Goal: Task Accomplishment & Management: Use online tool/utility

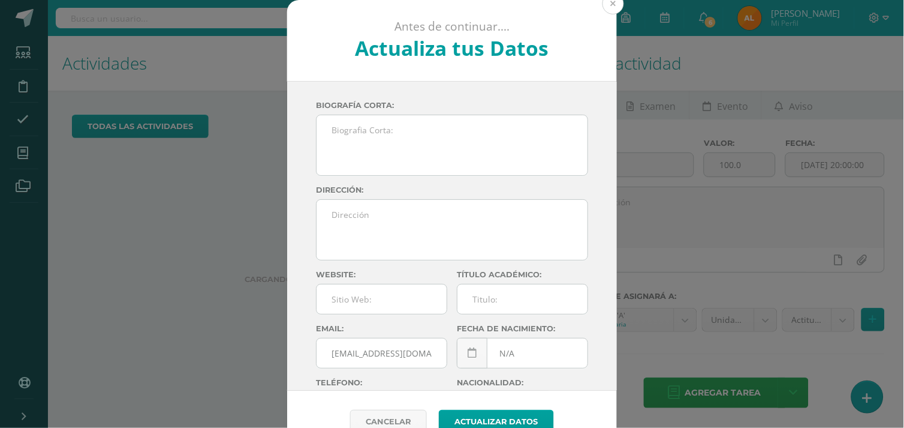
click at [606, 2] on button at bounding box center [614, 4] width 22 height 22
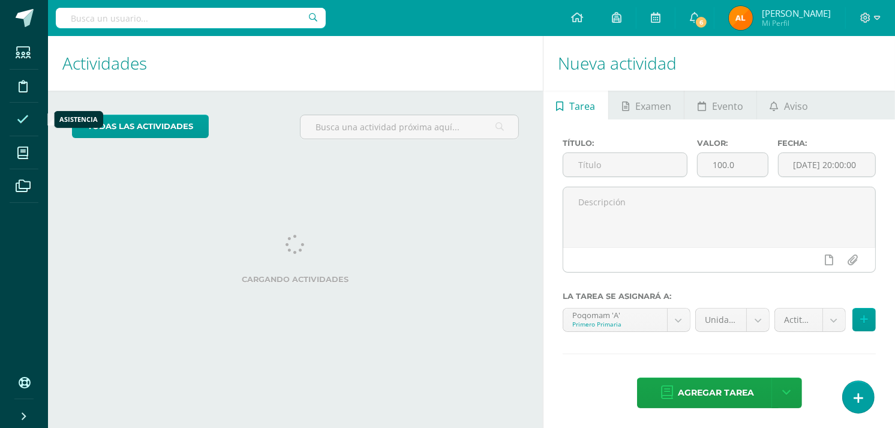
click at [22, 115] on icon at bounding box center [23, 119] width 12 height 12
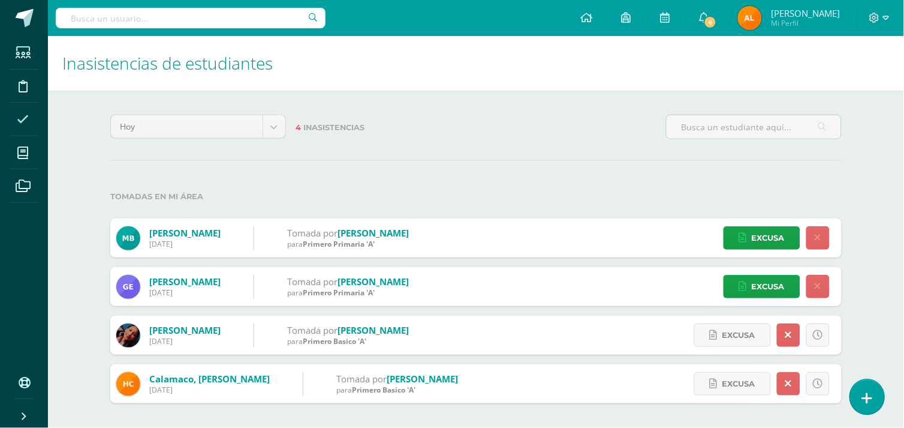
click at [871, 400] on icon at bounding box center [867, 398] width 11 height 14
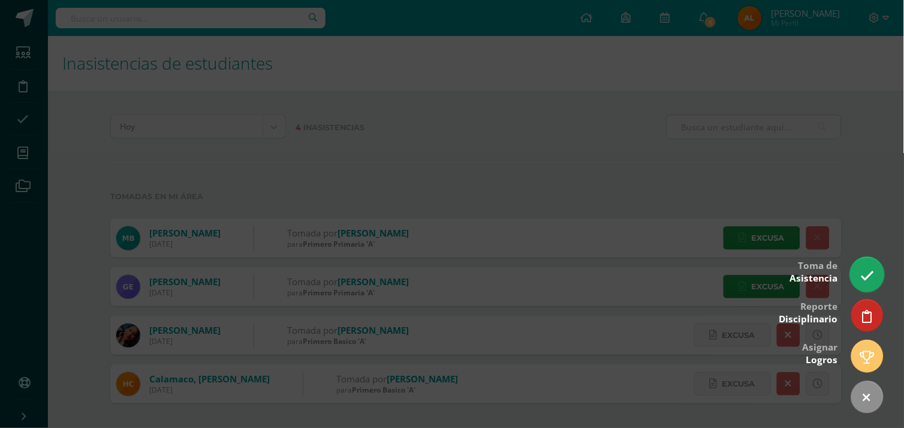
click at [859, 275] on link at bounding box center [867, 274] width 34 height 35
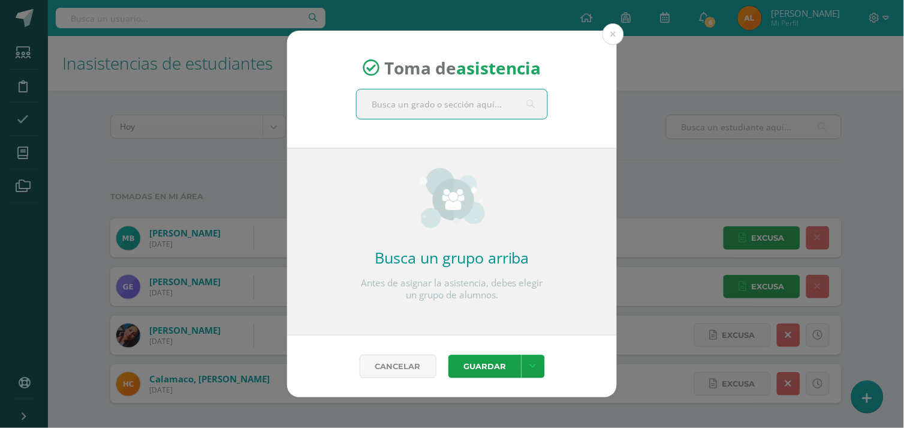
click at [441, 104] on input "text" at bounding box center [452, 103] width 191 height 29
type input "segun"
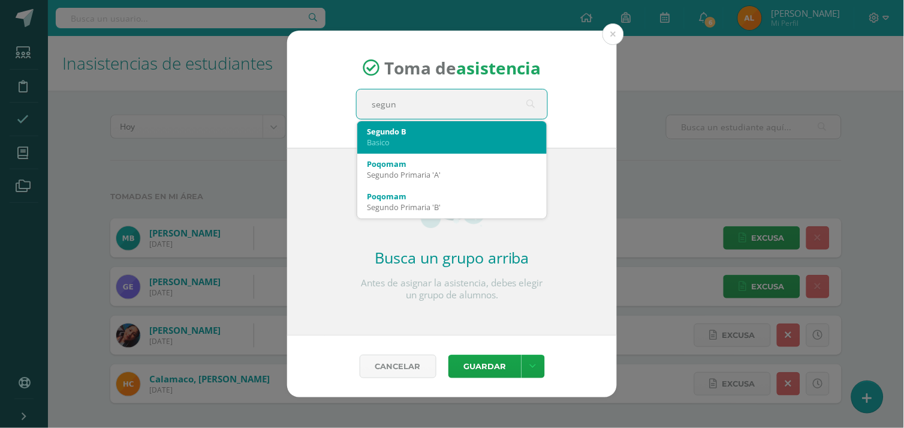
click at [392, 134] on div "Segundo B" at bounding box center [452, 131] width 170 height 11
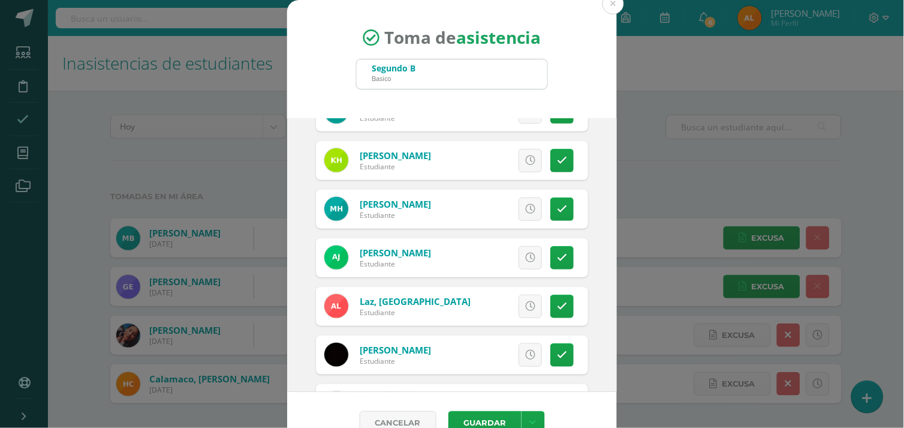
scroll to position [122, 0]
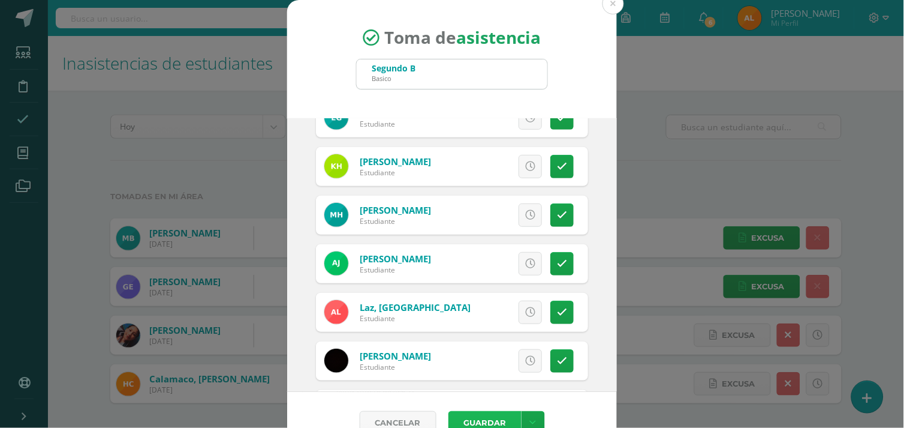
click at [482, 417] on button "Guardar" at bounding box center [485, 422] width 73 height 23
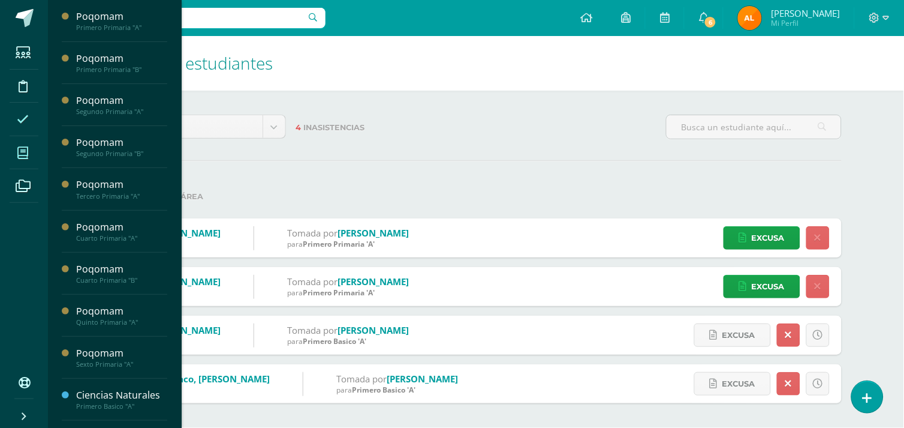
click at [13, 161] on span at bounding box center [23, 152] width 27 height 27
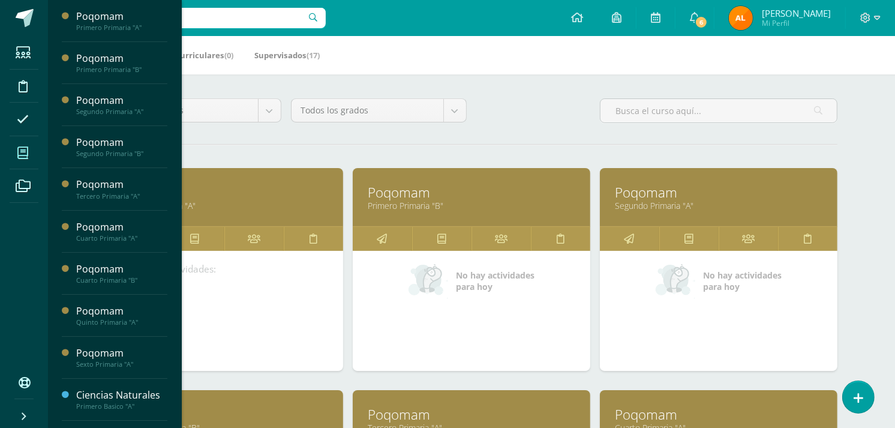
scroll to position [1208, 0]
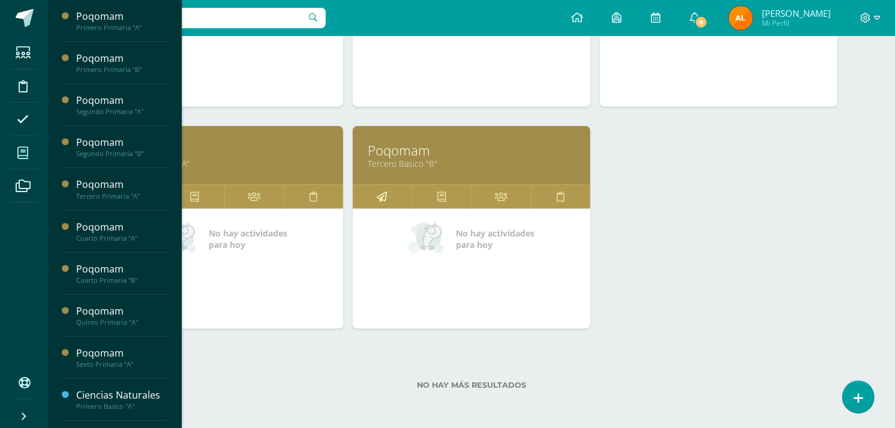
click at [387, 202] on link at bounding box center [382, 197] width 59 height 24
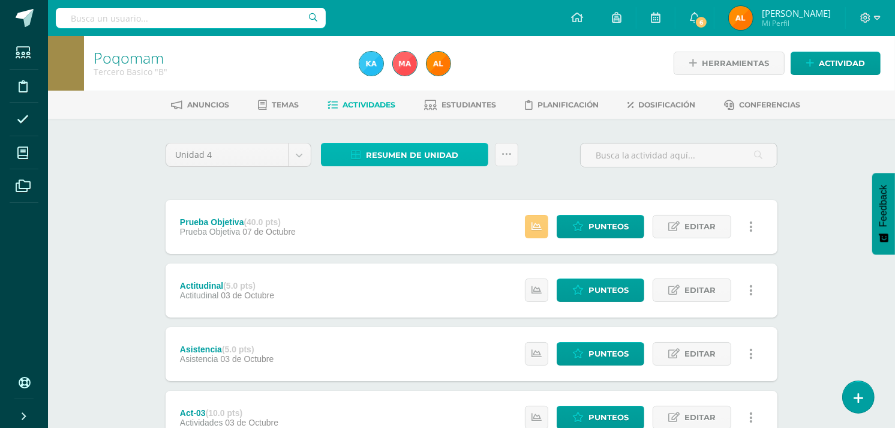
click at [416, 154] on span "Resumen de unidad" at bounding box center [412, 155] width 92 height 22
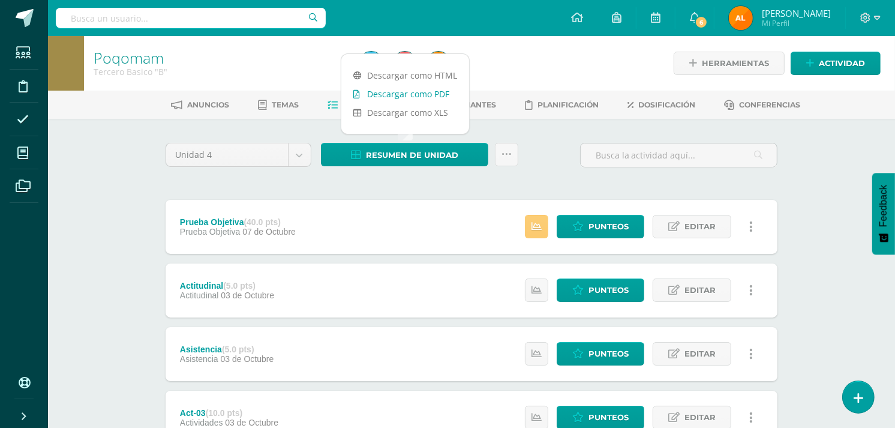
click at [412, 90] on link "Descargar como PDF" at bounding box center [405, 94] width 128 height 19
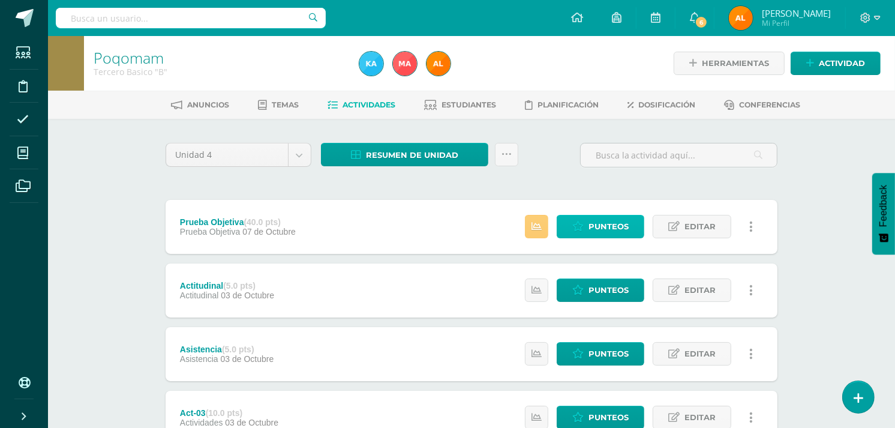
click at [588, 222] on link "Punteos" at bounding box center [601, 226] width 88 height 23
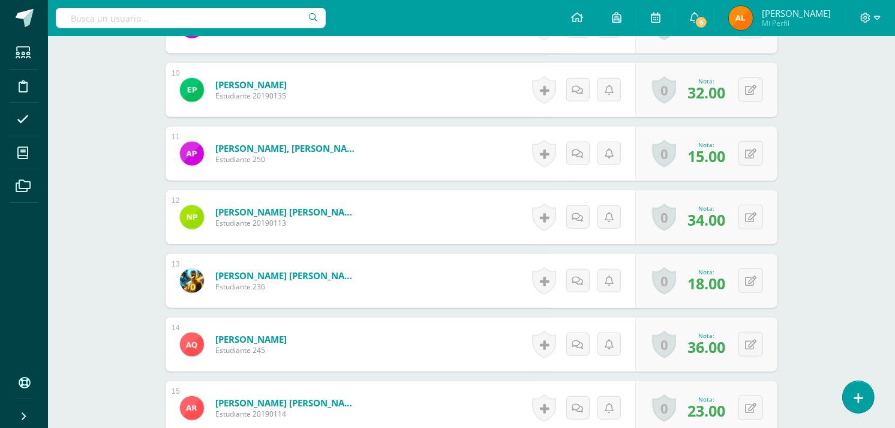
scroll to position [927, 0]
click at [742, 282] on div "0 Logros Logros obtenidos Aún no hay logros agregados Nota: 18.00" at bounding box center [714, 280] width 146 height 56
click at [752, 282] on button at bounding box center [758, 279] width 25 height 25
click at [747, 276] on button at bounding box center [758, 279] width 25 height 25
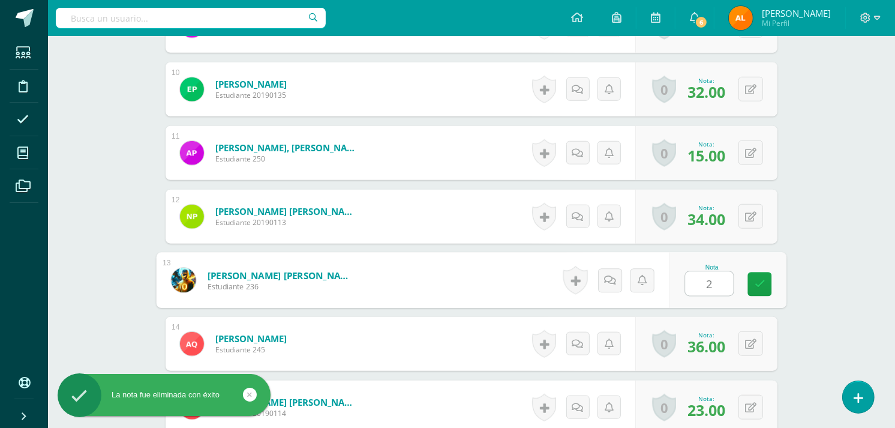
type input "20"
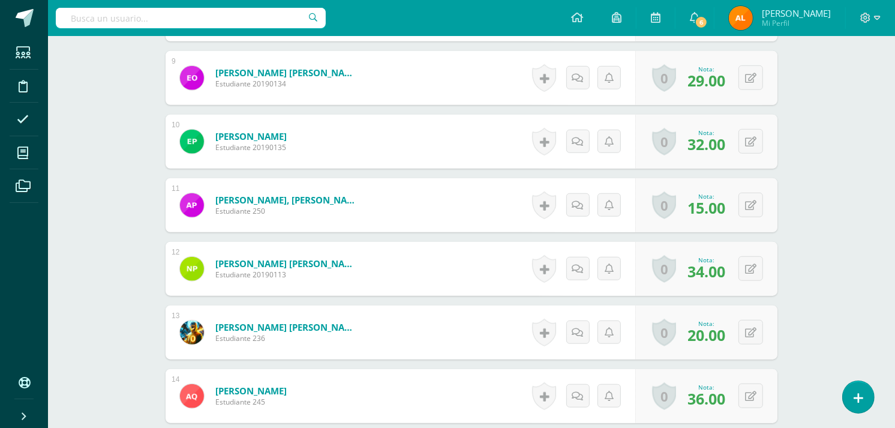
scroll to position [871, 0]
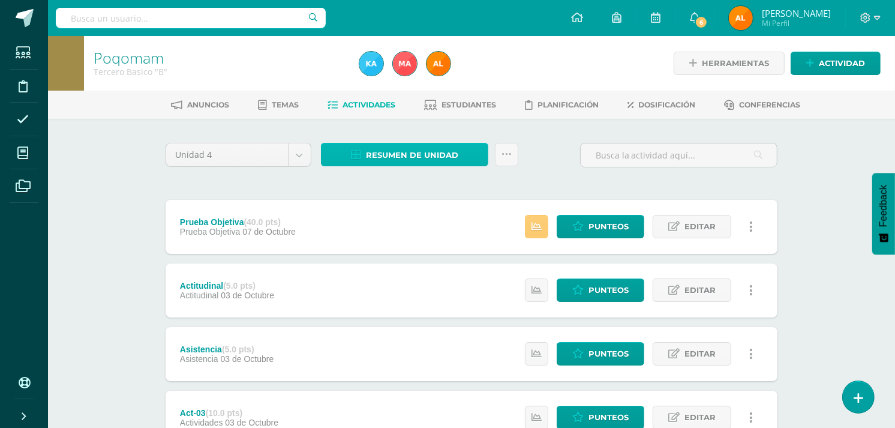
click at [422, 151] on span "Resumen de unidad" at bounding box center [412, 155] width 92 height 22
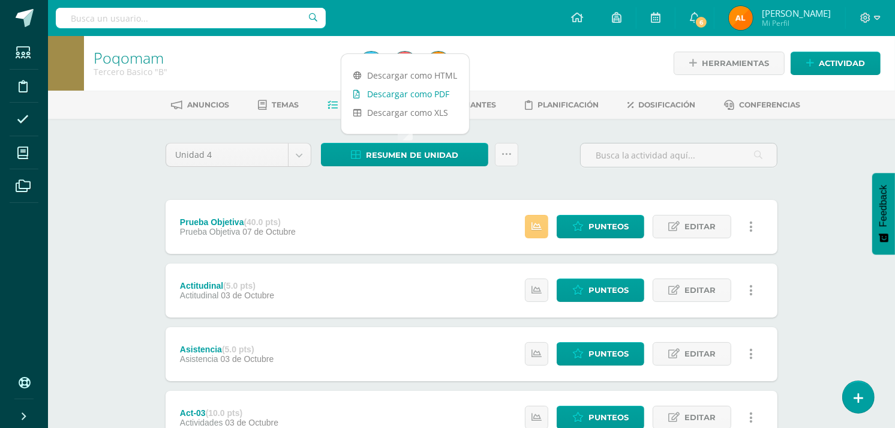
click at [419, 91] on link "Descargar como PDF" at bounding box center [405, 94] width 128 height 19
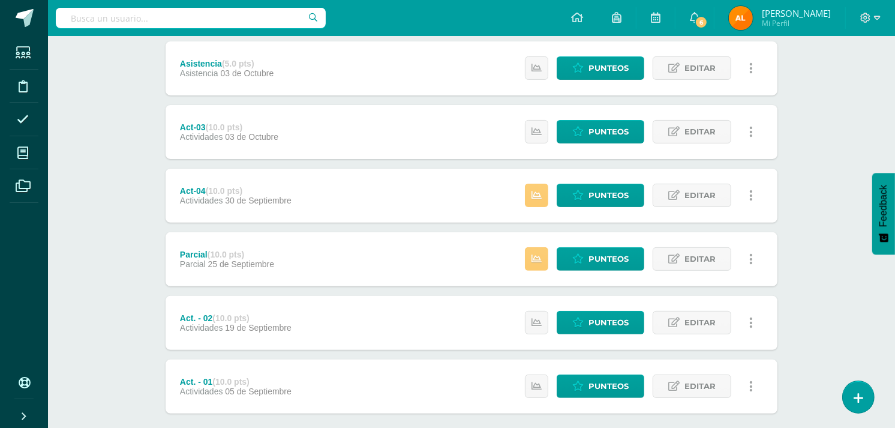
scroll to position [350, 0]
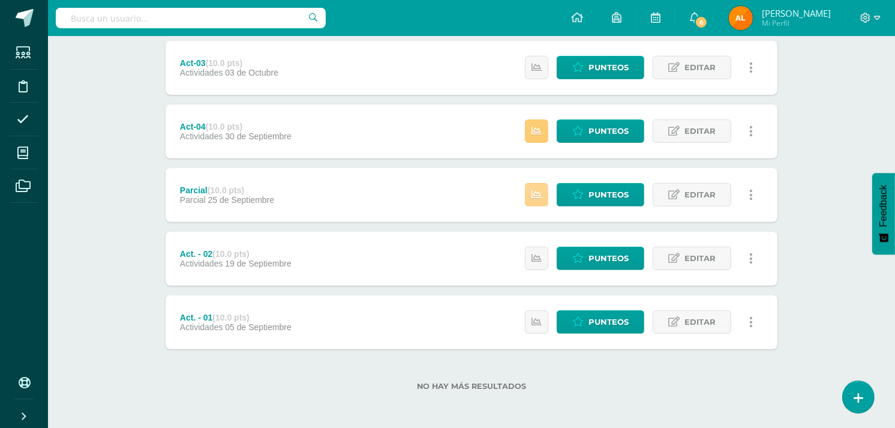
click at [545, 199] on link at bounding box center [536, 194] width 23 height 23
click at [384, 133] on div "Act-04 (10.0 pts) Actividades 30 de Septiembre Estatus de Actividad: 0 Estudian…" at bounding box center [472, 131] width 612 height 54
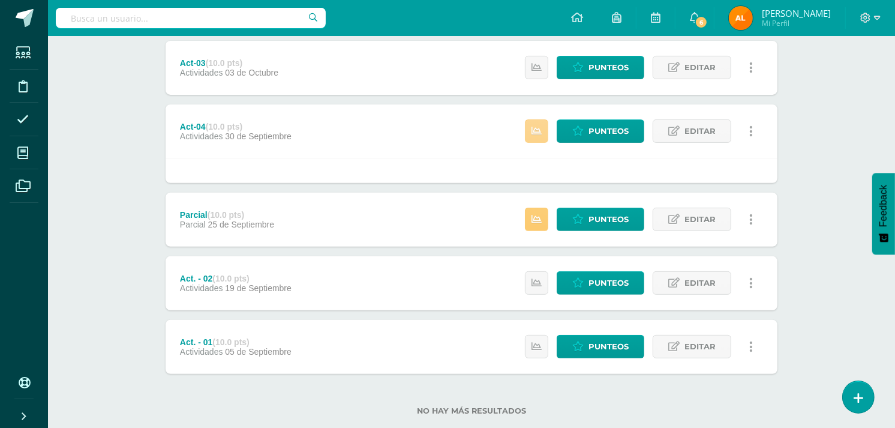
click at [536, 134] on icon at bounding box center [536, 131] width 10 height 10
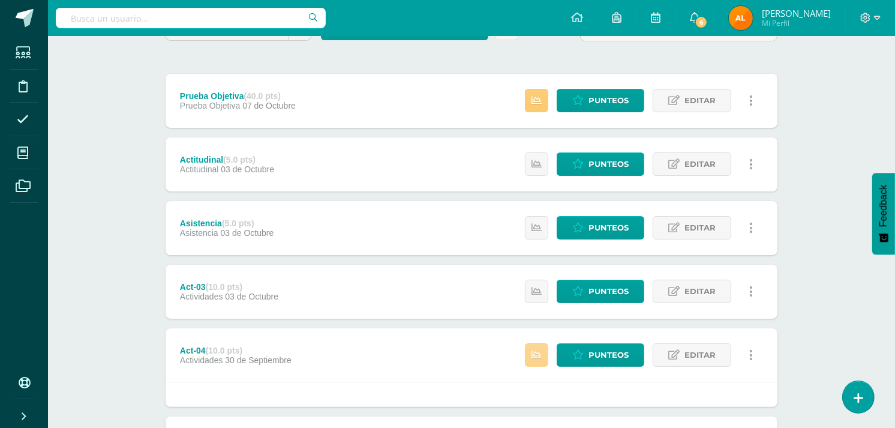
scroll to position [0, 0]
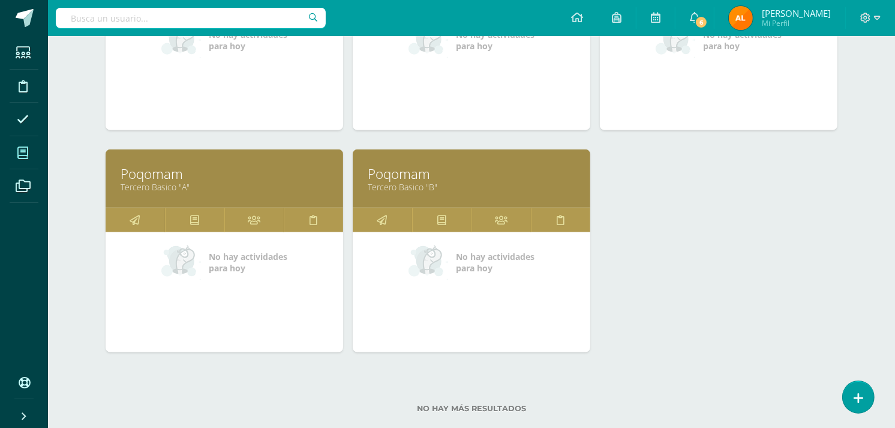
scroll to position [1200, 0]
